Goal: Check status: Check status

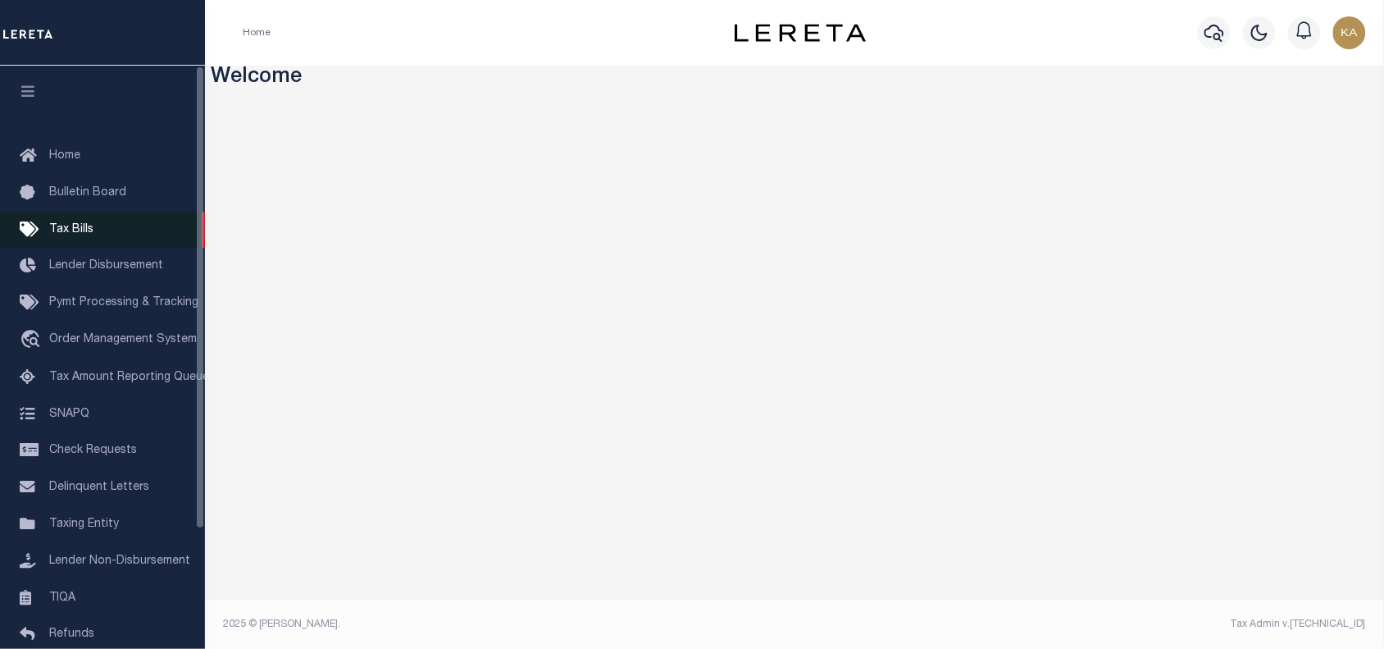
click at [49, 235] on span "Tax Bills" at bounding box center [71, 229] width 44 height 11
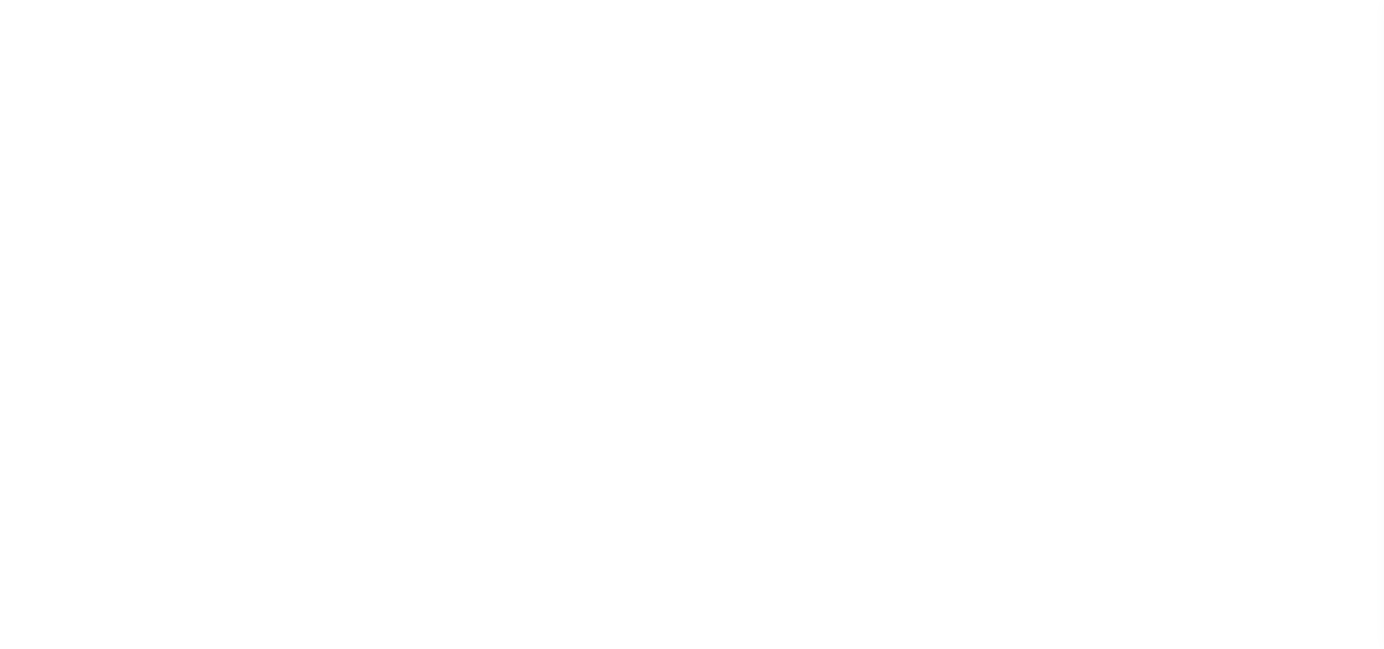
select select
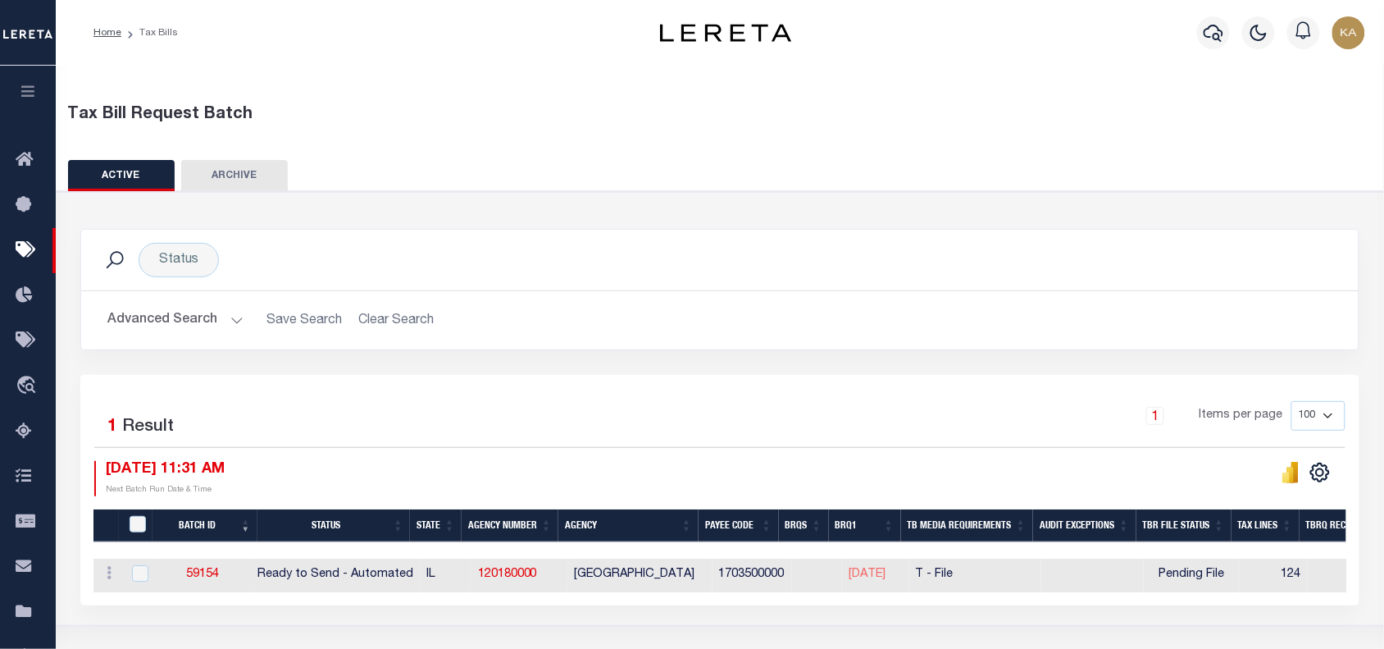
click at [152, 317] on button "Advanced Search" at bounding box center [175, 320] width 136 height 32
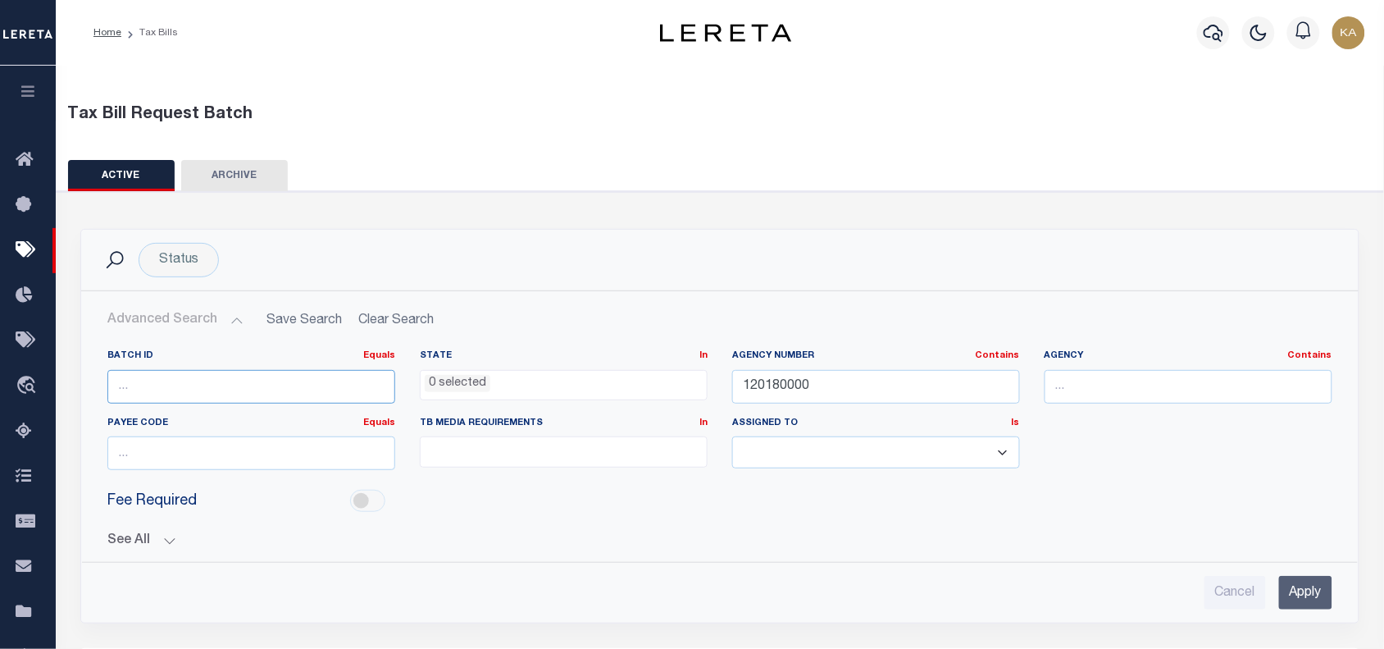
click at [182, 380] on input "number" at bounding box center [251, 387] width 288 height 34
type input "60948"
click at [1292, 599] on input "Apply" at bounding box center [1305, 593] width 53 height 34
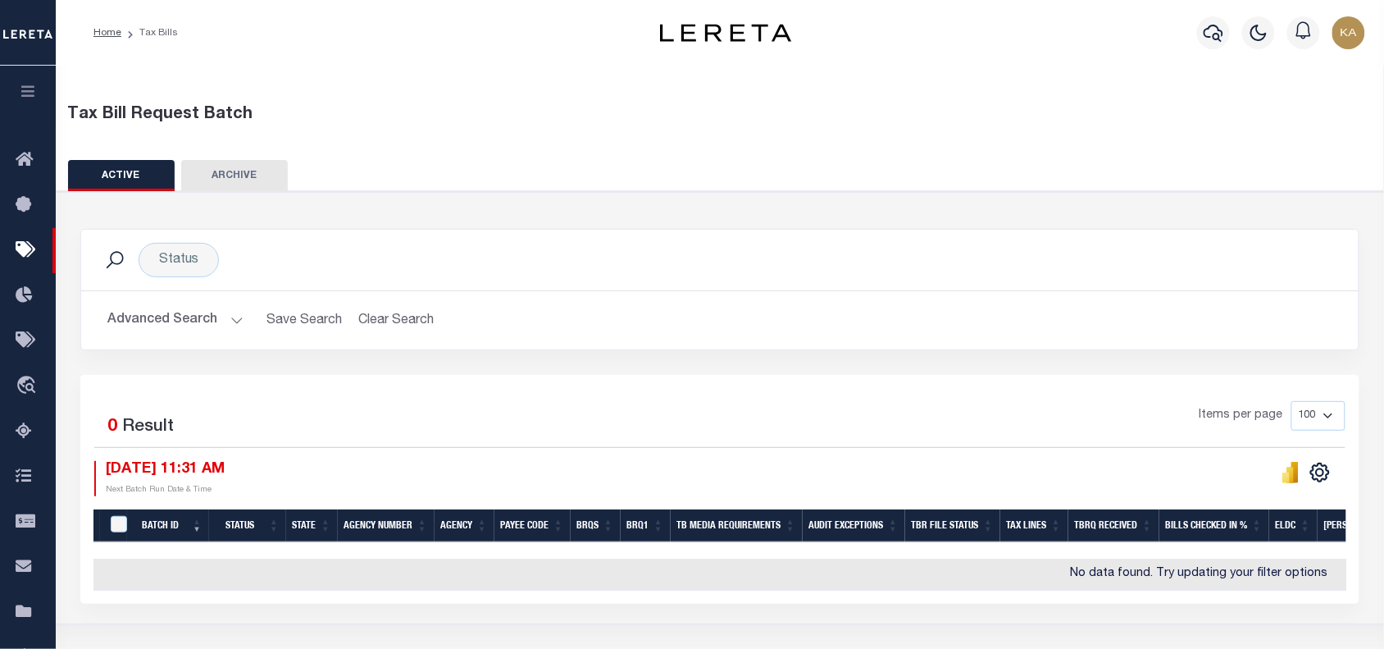
click at [199, 330] on button "Advanced Search" at bounding box center [175, 320] width 136 height 32
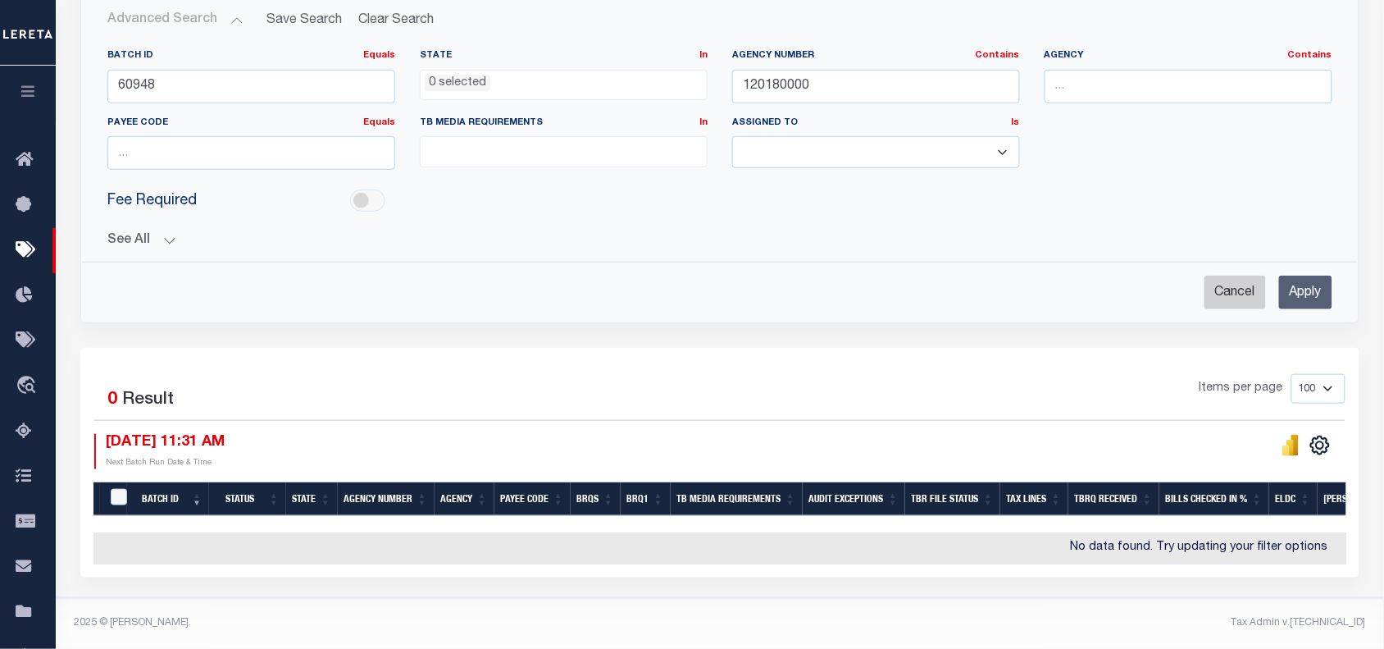
click at [1237, 276] on input "Cancel" at bounding box center [1235, 293] width 61 height 34
checkbox input "true"
select select
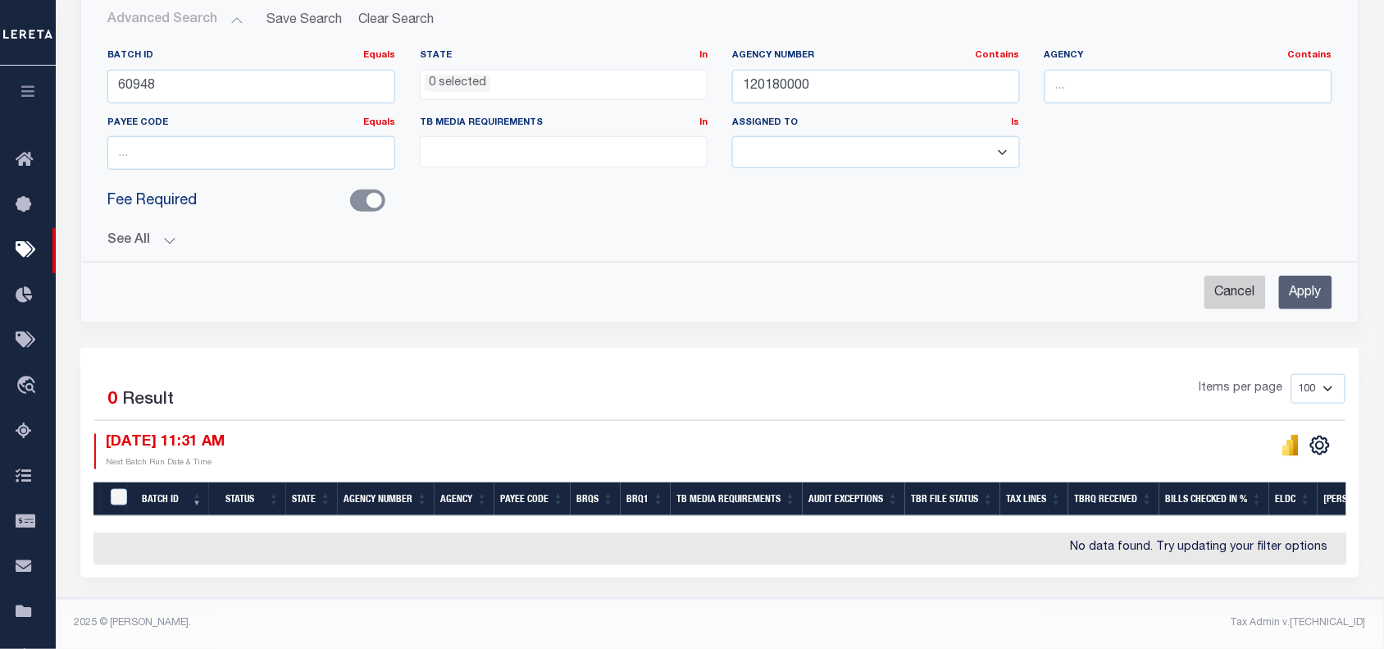
select select
checkbox input "false"
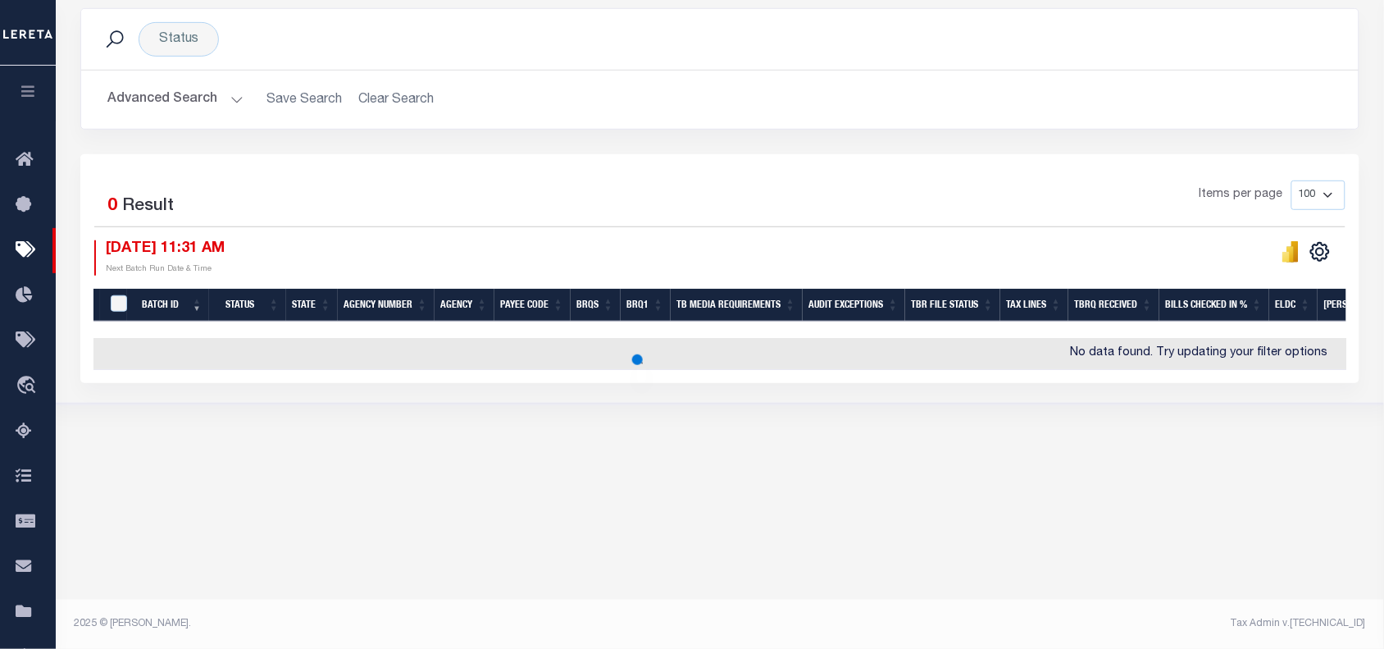
scroll to position [220, 0]
